Goal: Browse casually: Explore the website without a specific task or goal

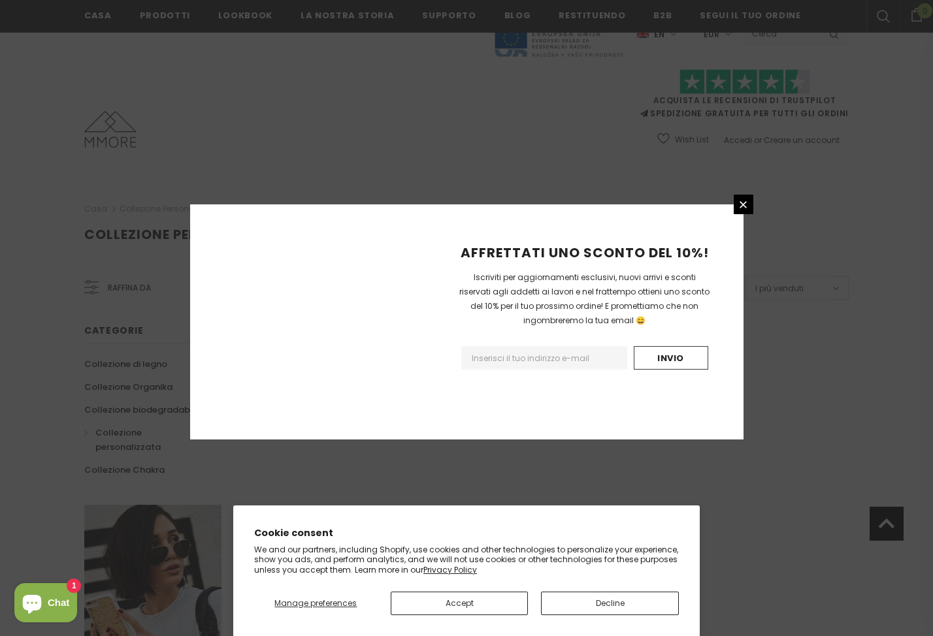
scroll to position [703, 0]
